Goal: Transaction & Acquisition: Obtain resource

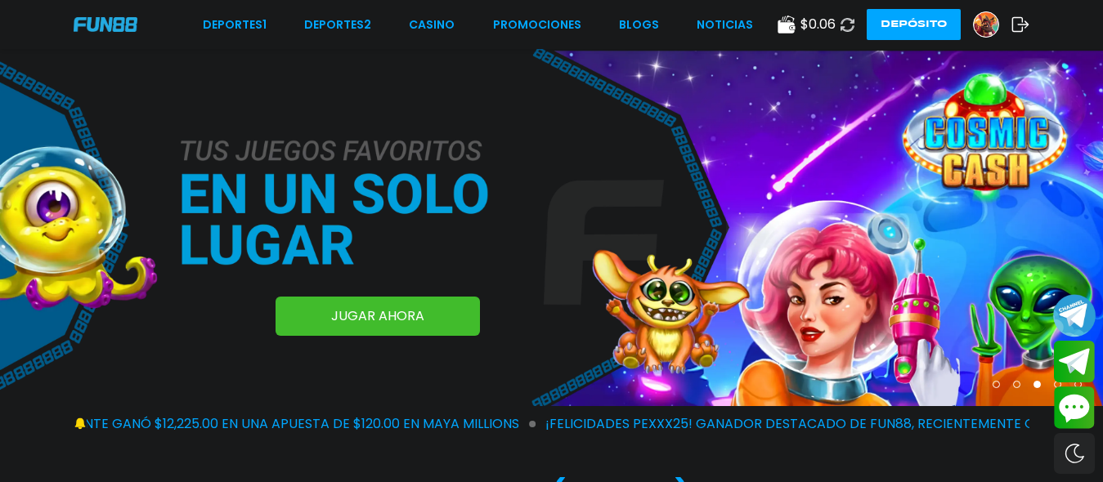
click at [807, 300] on button "Join telegram channel" at bounding box center [1074, 315] width 43 height 45
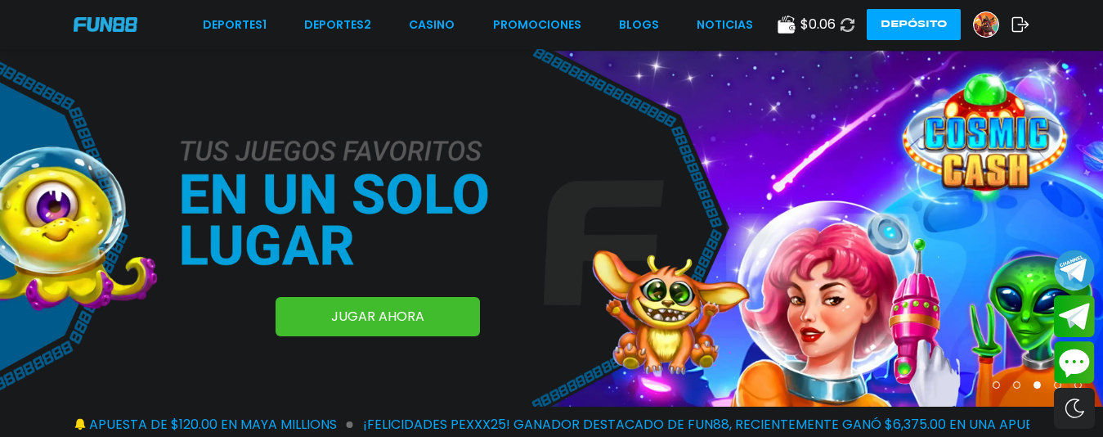
click at [807, 16] on button "Depósito" at bounding box center [914, 24] width 94 height 31
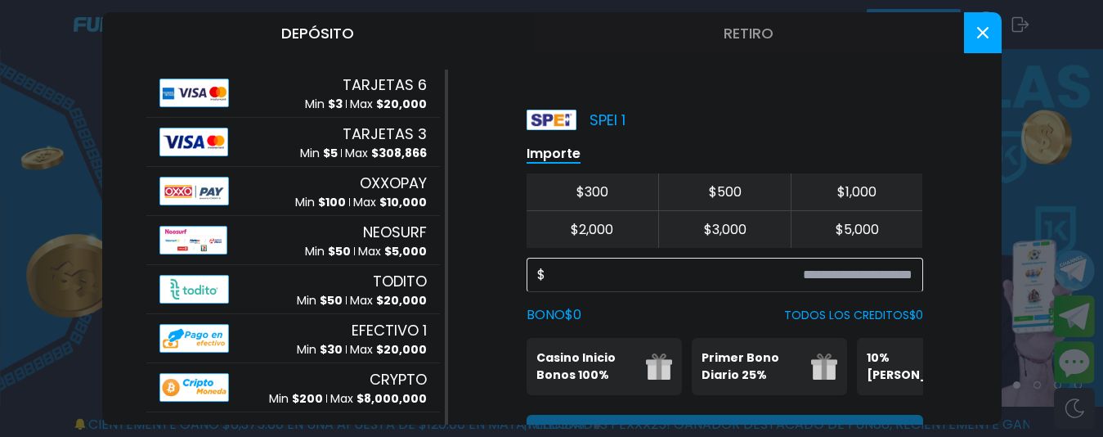
scroll to position [247, 0]
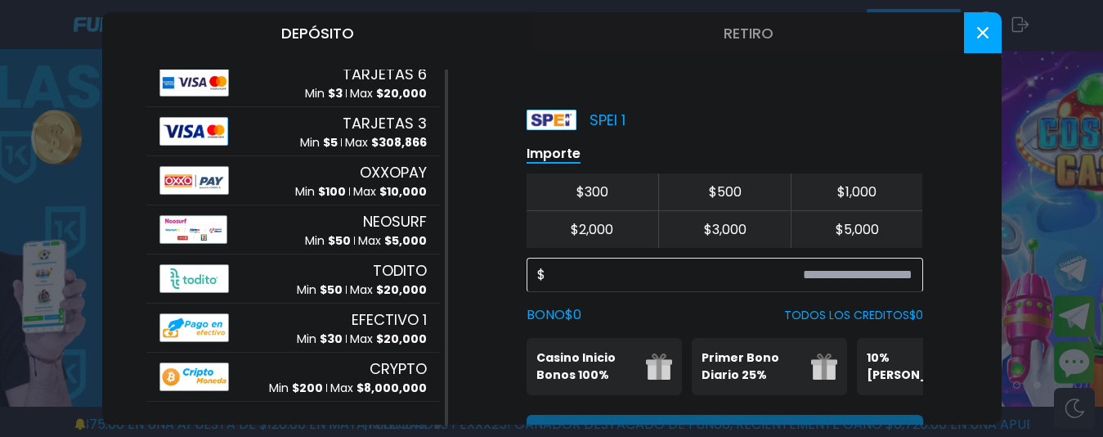
click at [807, 21] on button "Retiro" at bounding box center [748, 32] width 431 height 41
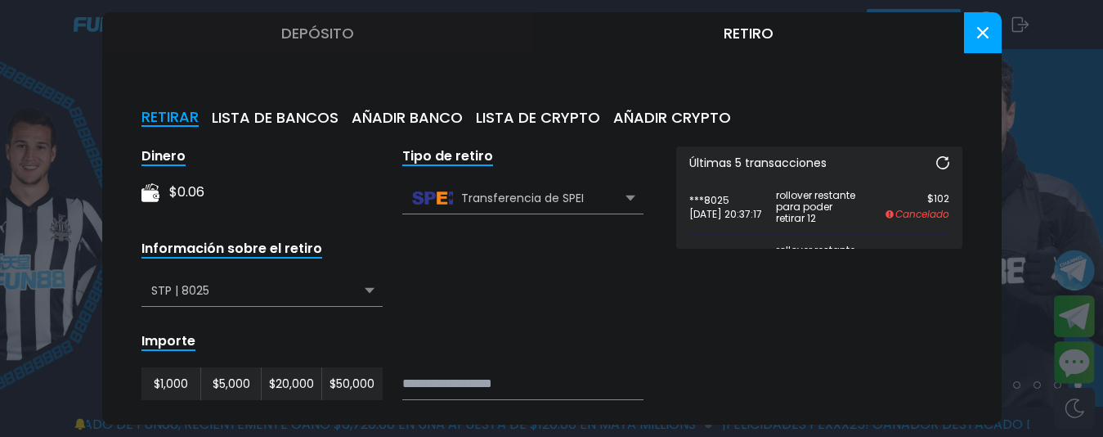
click at [807, 163] on icon at bounding box center [942, 162] width 13 height 13
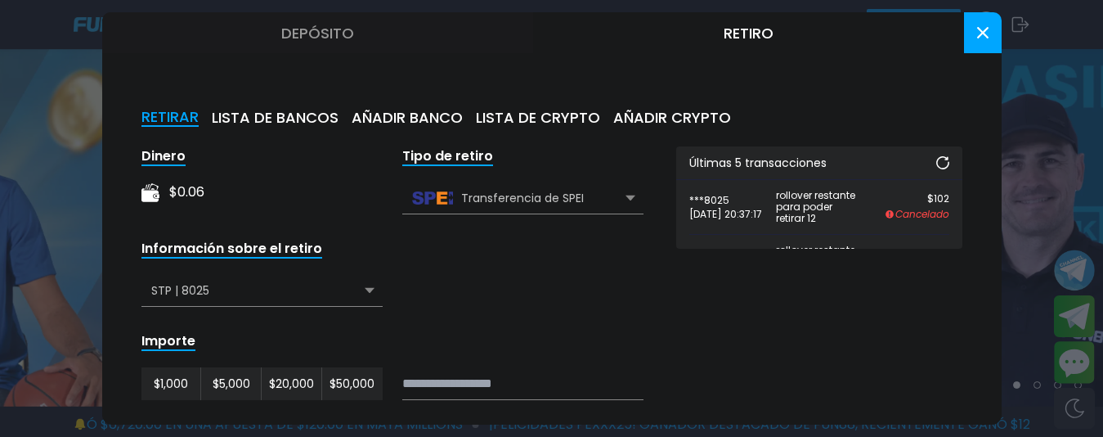
click at [807, 168] on use at bounding box center [942, 162] width 13 height 13
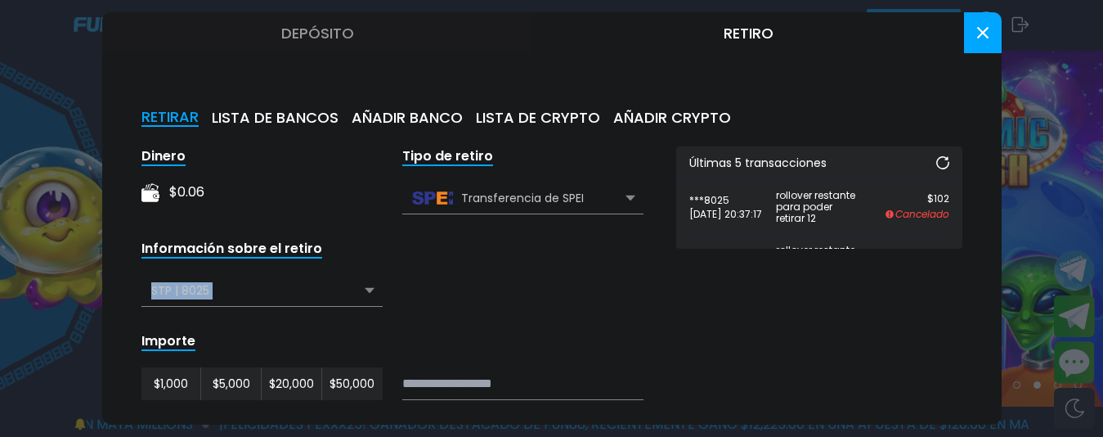
drag, startPoint x: 315, startPoint y: 303, endPoint x: 326, endPoint y: 262, distance: 42.5
click at [326, 262] on div "Información sobre el retiro STP | 8025 STP | 8025" at bounding box center [261, 273] width 241 height 68
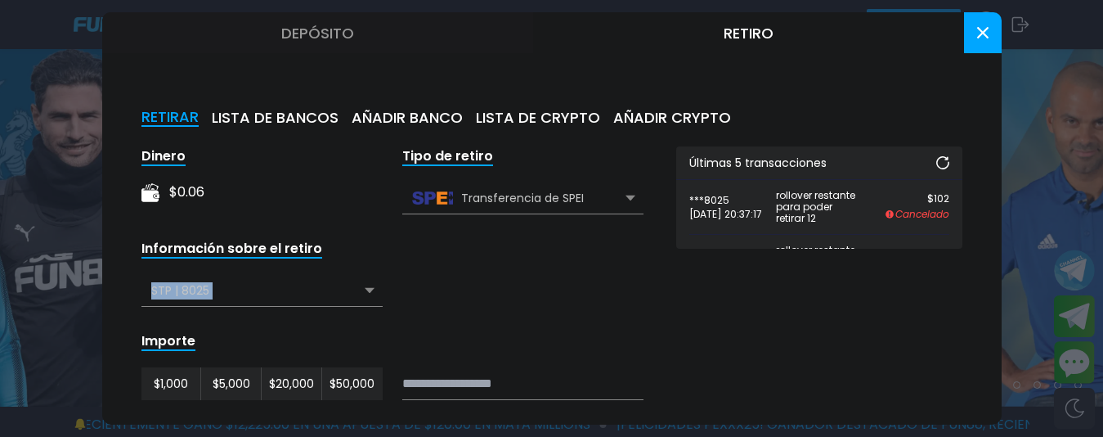
click at [398, 119] on button "AÑADIR BANCO" at bounding box center [407, 118] width 111 height 18
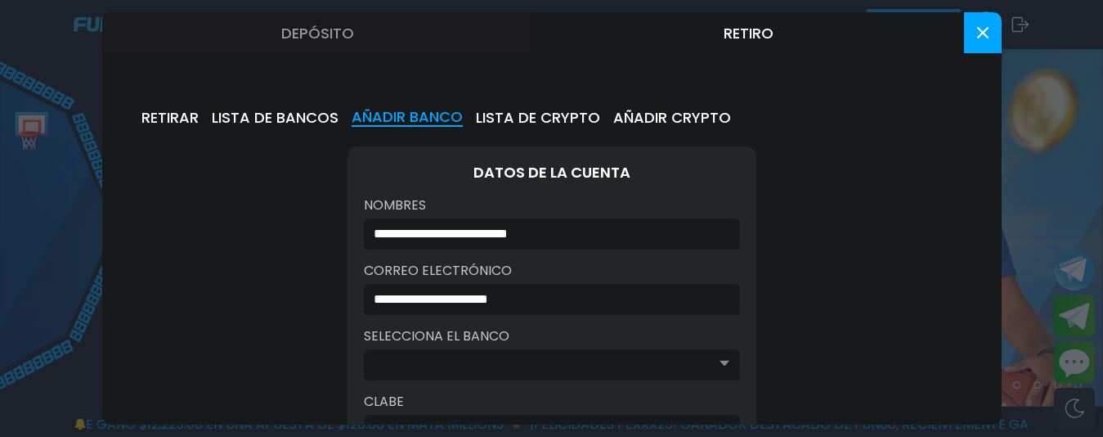
click at [527, 106] on div "**********" at bounding box center [551, 246] width 899 height 355
click at [527, 109] on button "LISTA DE CRYPTO" at bounding box center [538, 118] width 124 height 18
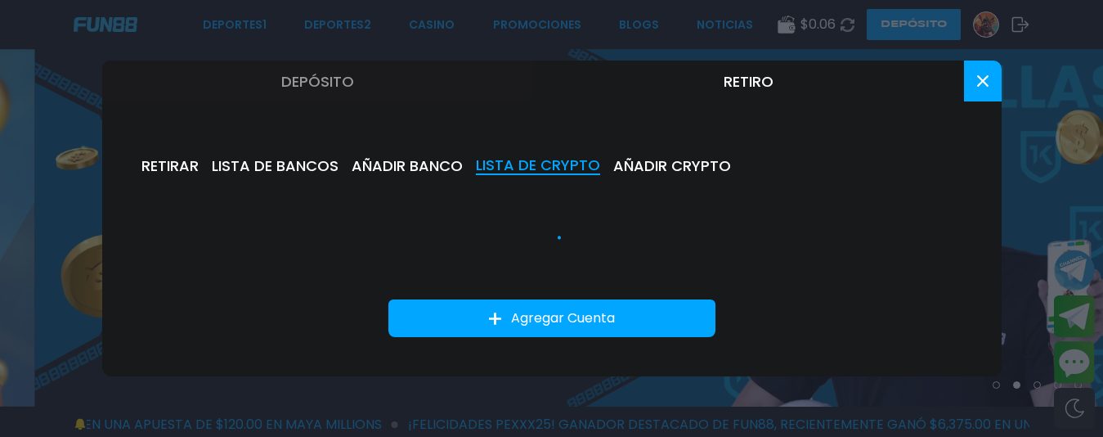
click at [522, 191] on div "RETIRAR LISTA DE BANCOS AÑADIR BANCO LISTA DE CRYPTO AÑADIR CRYPTO Agregar Cuen…" at bounding box center [551, 247] width 899 height 258
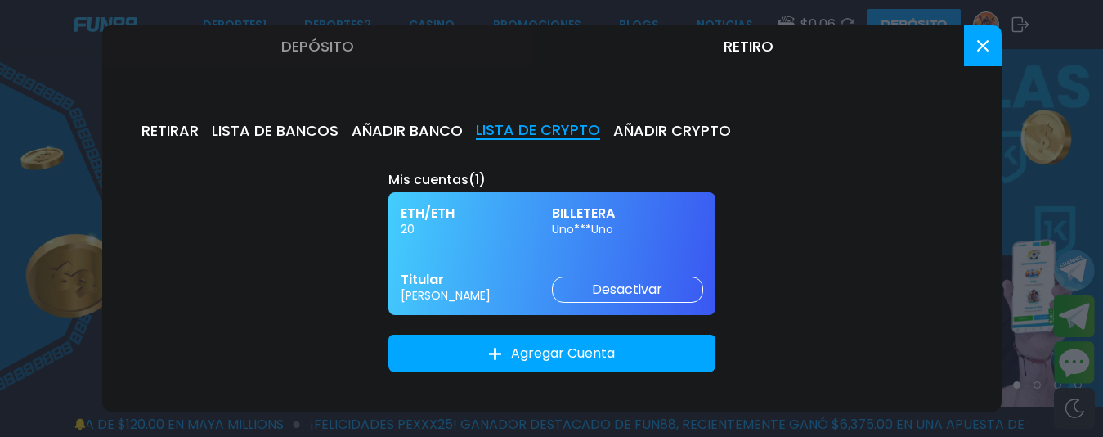
click at [540, 128] on button "LISTA DE CRYPTO" at bounding box center [538, 131] width 124 height 18
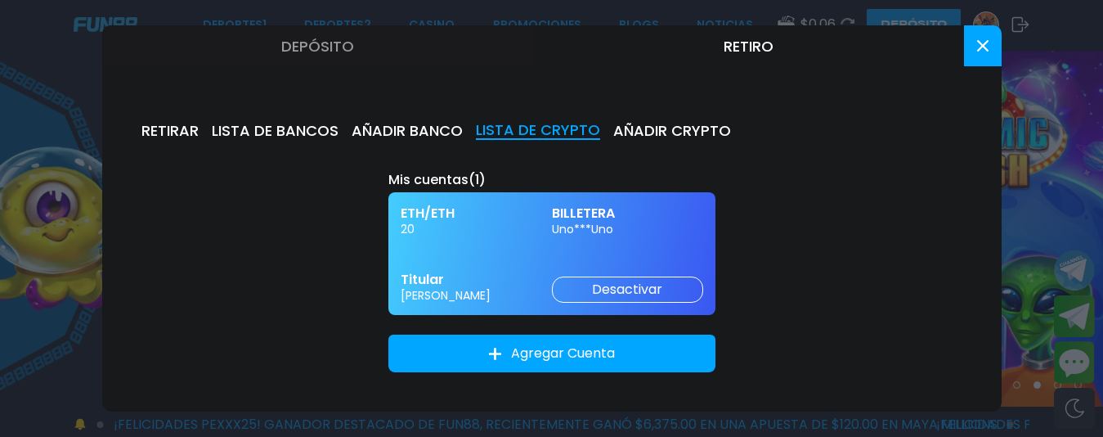
click at [490, 249] on div "ETH/ETH 20 BILLETERA Uno***Uno Titular [PERSON_NAME]" at bounding box center [551, 253] width 327 height 123
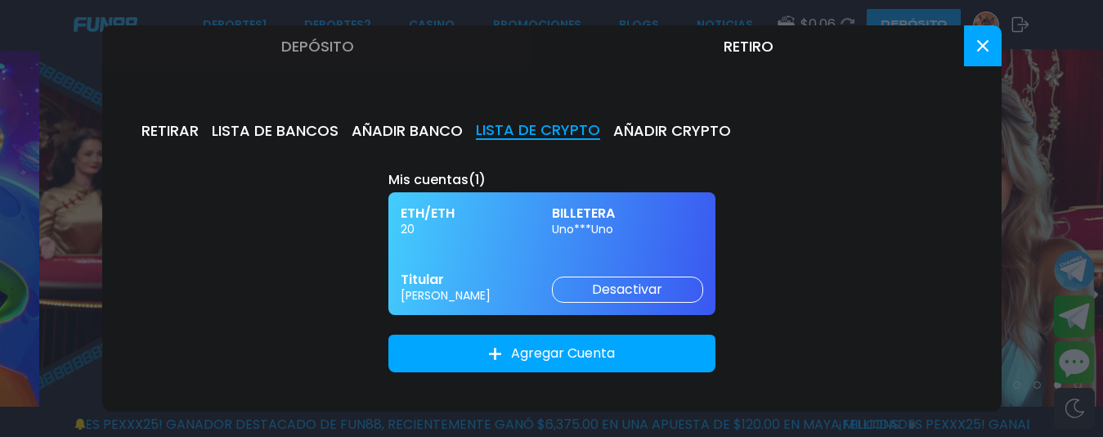
click at [573, 220] on span "BILLETERA" at bounding box center [627, 212] width 151 height 17
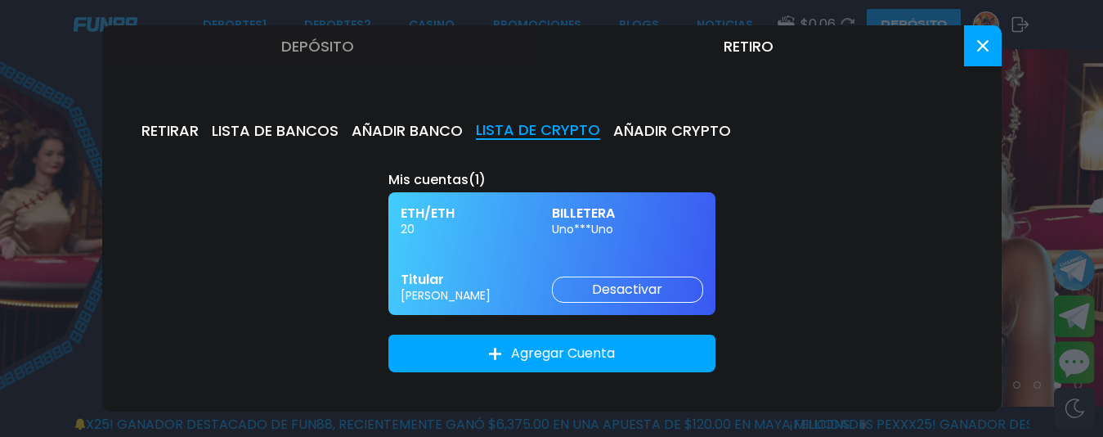
click at [511, 270] on div "ETH/ETH 20 BILLETERA Uno***Uno Titular [PERSON_NAME]" at bounding box center [551, 253] width 327 height 123
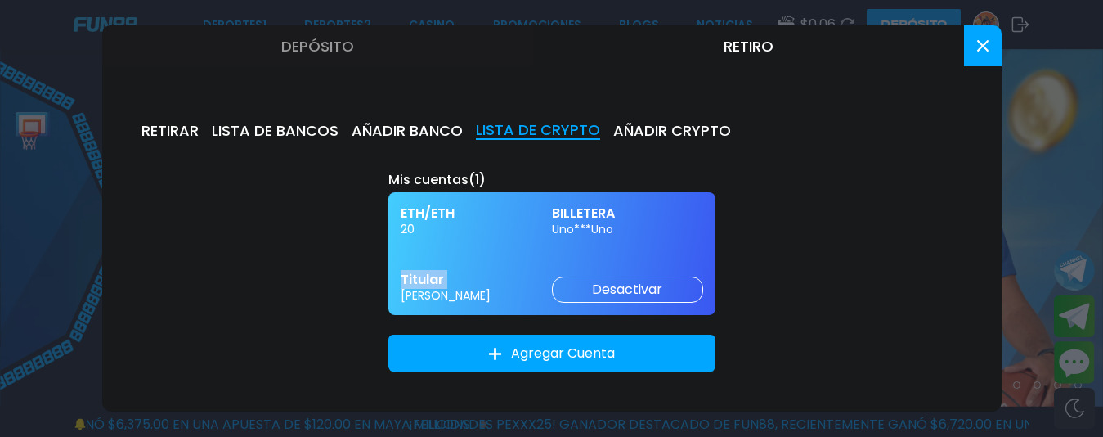
click at [661, 131] on button "AÑADIR CRYPTO" at bounding box center [672, 131] width 118 height 18
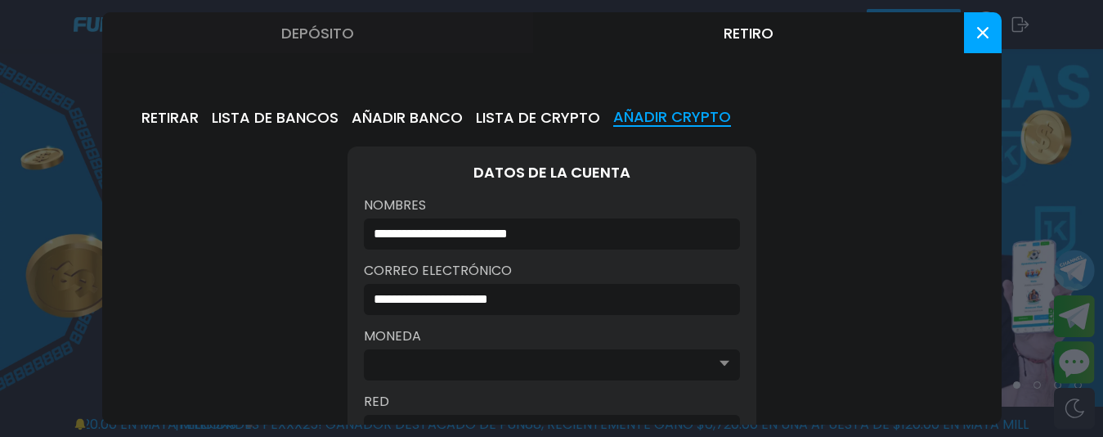
click at [545, 120] on button "LISTA DE CRYPTO" at bounding box center [538, 118] width 124 height 18
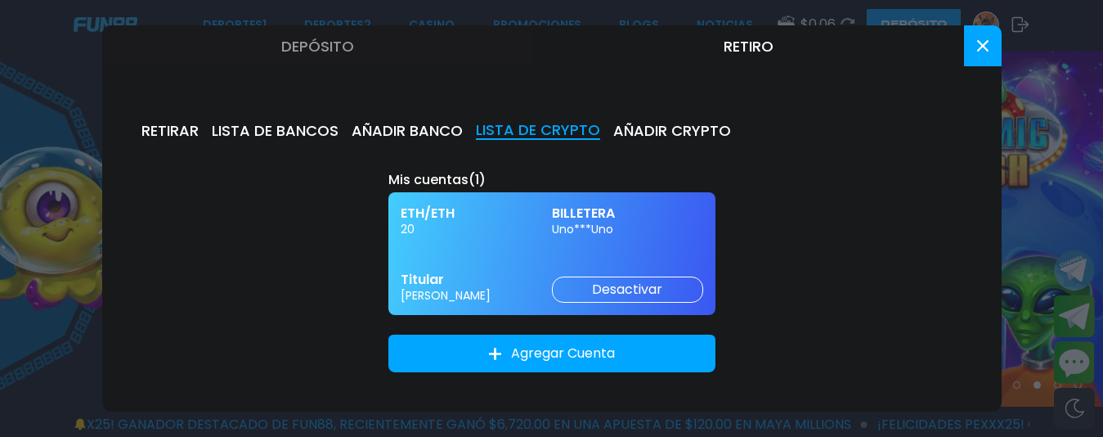
click at [504, 229] on span "20" at bounding box center [476, 229] width 151 height 15
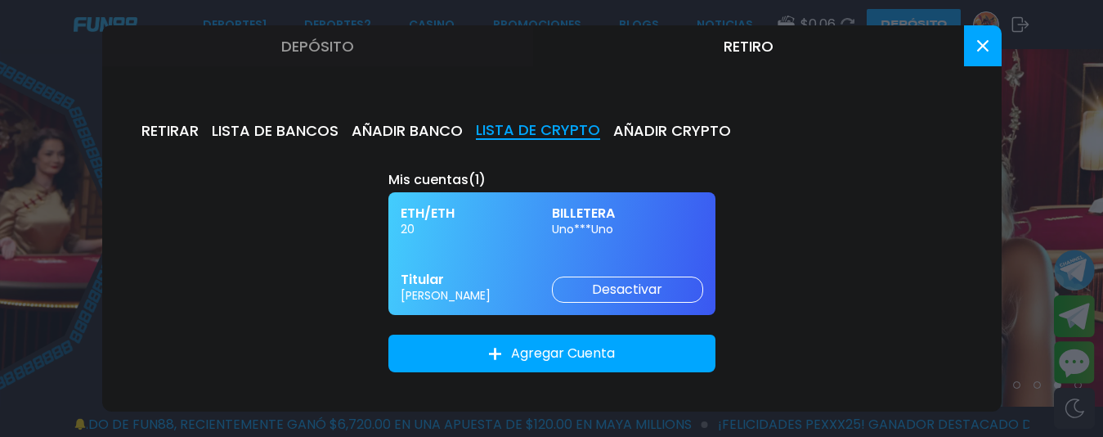
click at [318, 35] on button "Depósito" at bounding box center [317, 45] width 431 height 41
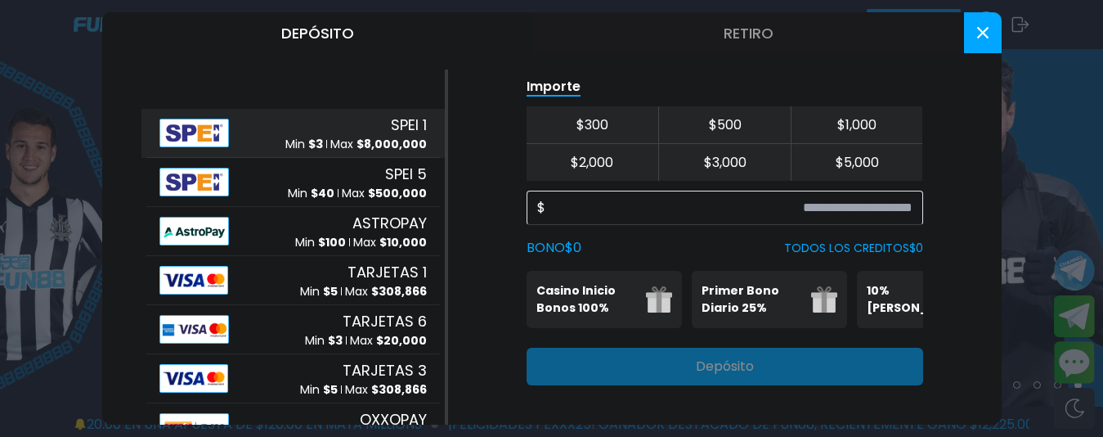
scroll to position [82, 0]
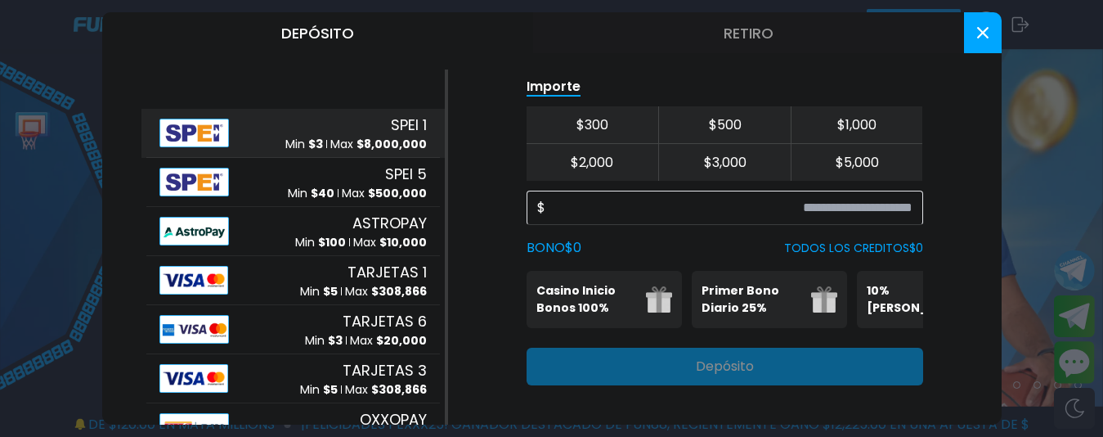
click at [617, 293] on p "Casino Inicio Bonos 100%" at bounding box center [586, 299] width 100 height 34
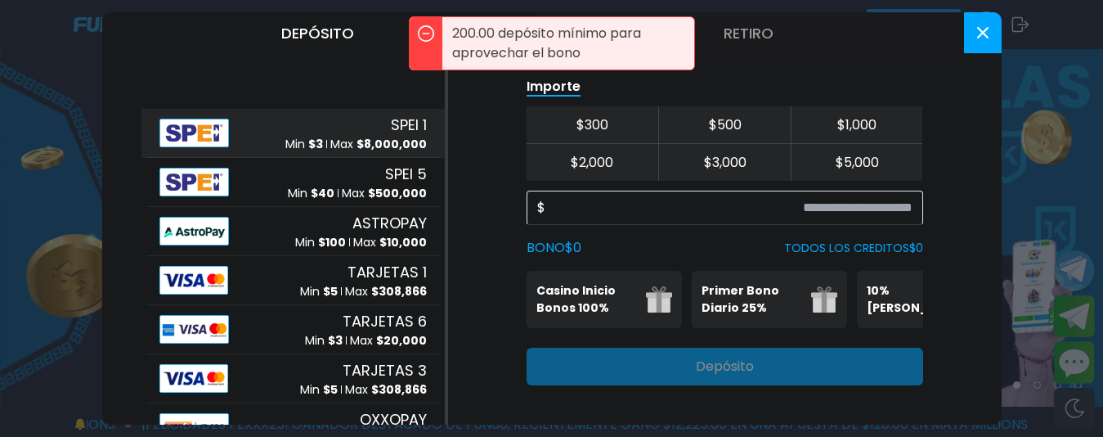
click at [754, 282] on p "Primer Bono Diario 25%" at bounding box center [752, 299] width 100 height 34
drag, startPoint x: 788, startPoint y: 272, endPoint x: 867, endPoint y: 277, distance: 78.6
click at [807, 277] on div "Casino Inicio Bonos 100% Es necesario apostar 30 veces. Primer Bono Diario 25% …" at bounding box center [725, 299] width 397 height 57
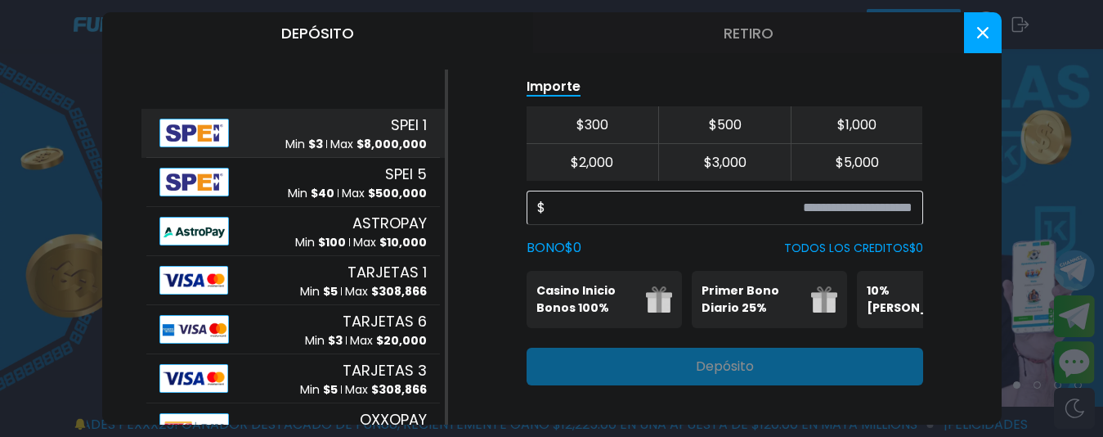
click at [807, 282] on p "10% [PERSON_NAME]" at bounding box center [917, 299] width 100 height 34
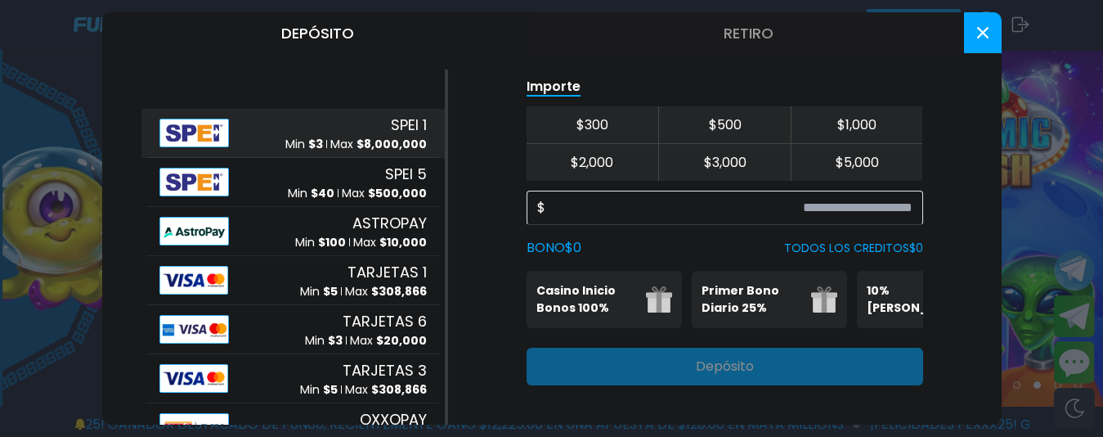
click at [807, 282] on p "10% [PERSON_NAME]" at bounding box center [917, 299] width 100 height 34
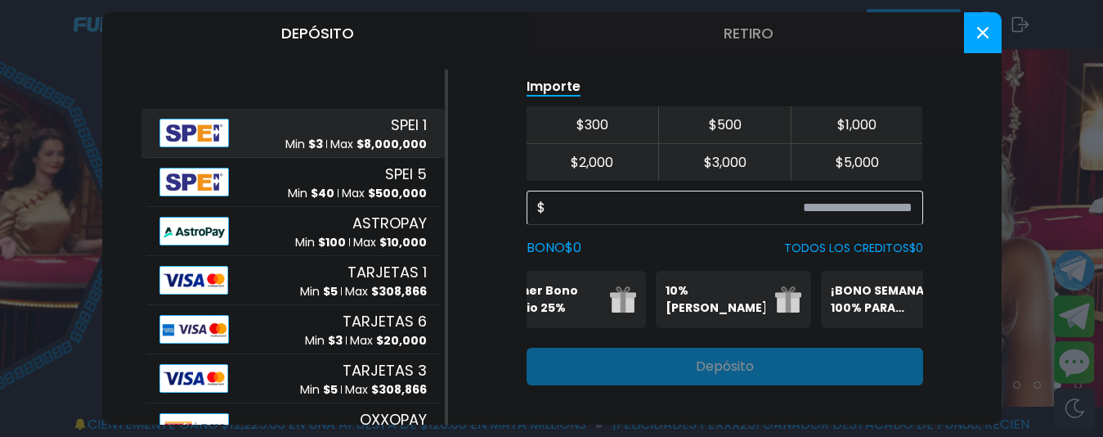
scroll to position [0, 268]
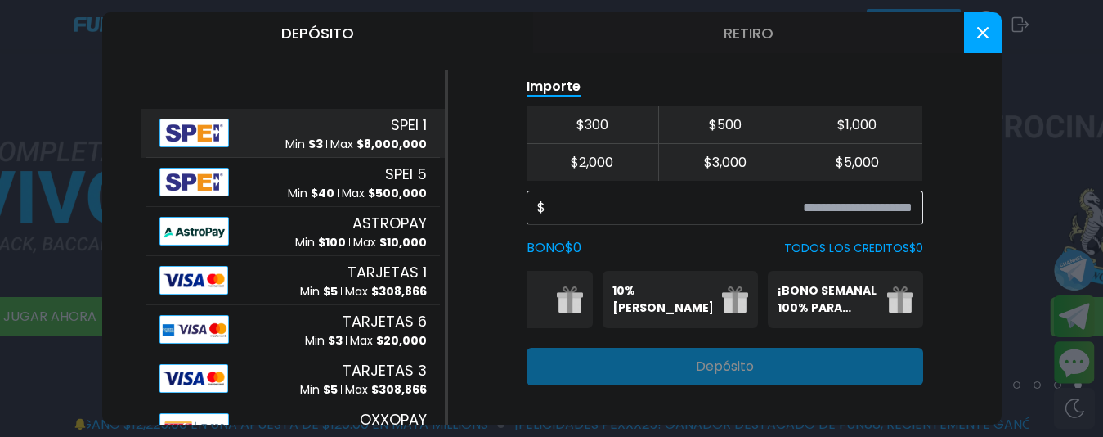
click at [807, 295] on p "¡BONO SEMANAL 100% PARA DEPORTES!" at bounding box center [828, 299] width 100 height 34
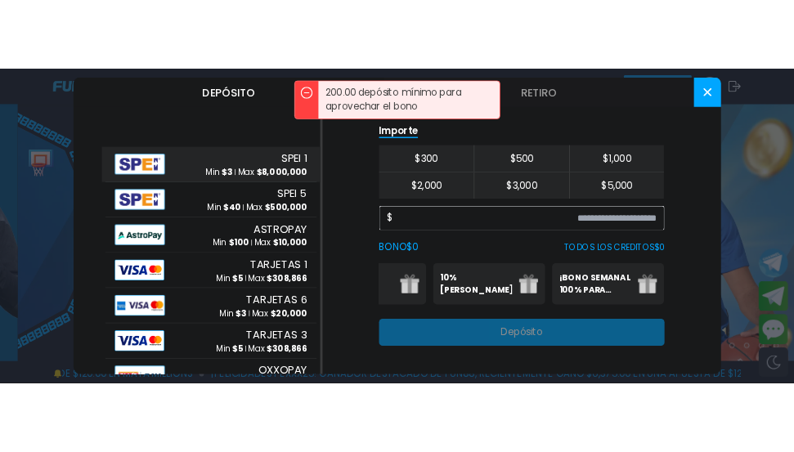
scroll to position [263, 0]
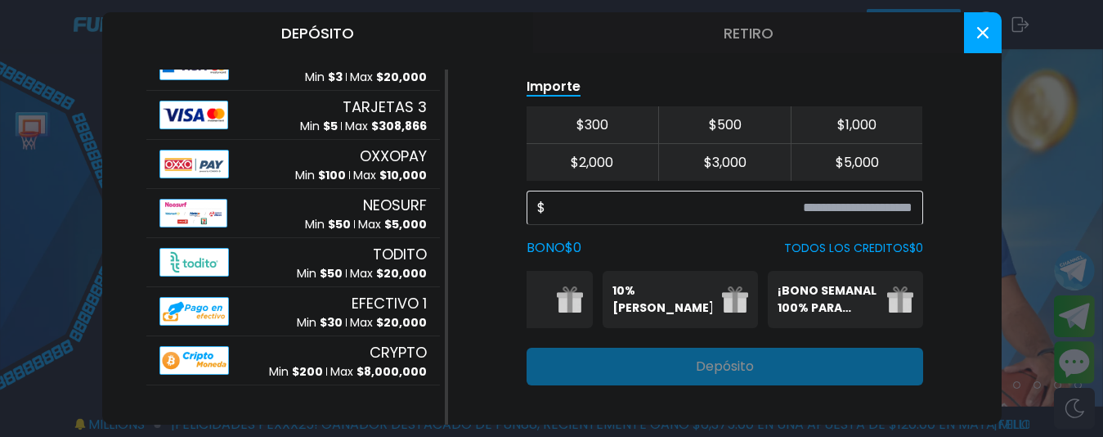
click at [16, 258] on div at bounding box center [551, 218] width 1103 height 437
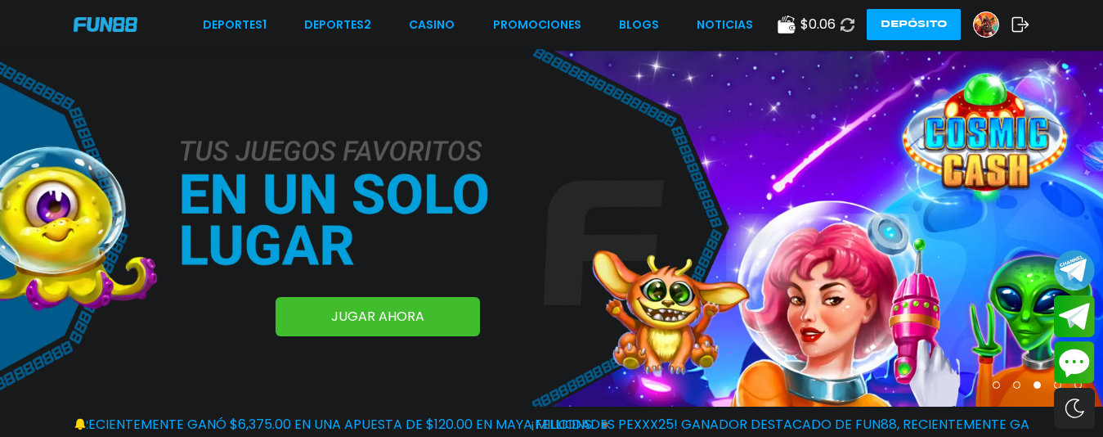
click at [807, 28] on icon at bounding box center [848, 25] width 14 height 14
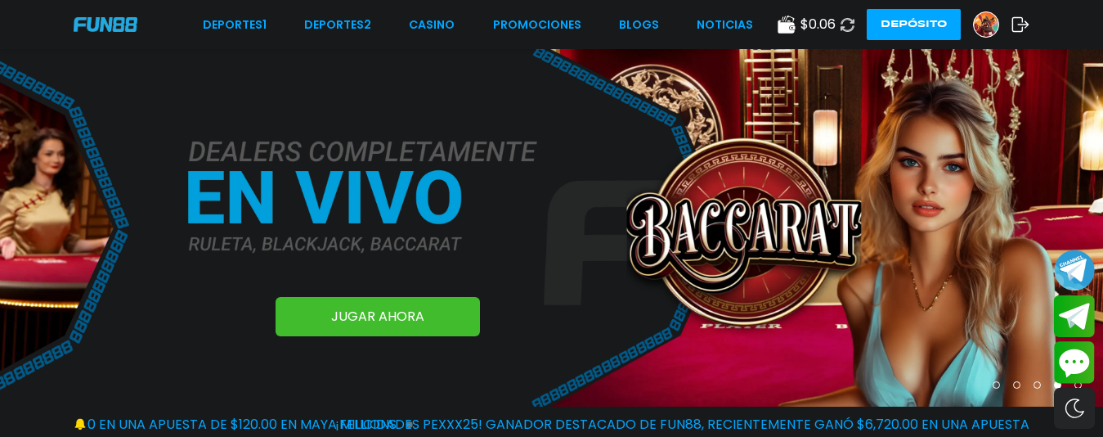
click at [807, 28] on icon at bounding box center [848, 25] width 14 height 14
